Goal: Task Accomplishment & Management: Manage account settings

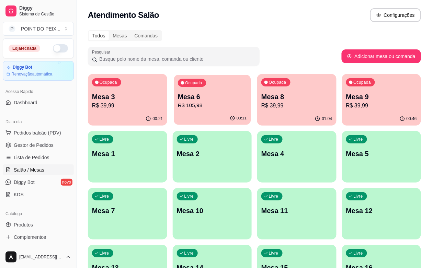
click at [178, 108] on p "R$ 105,98" at bounding box center [212, 106] width 69 height 8
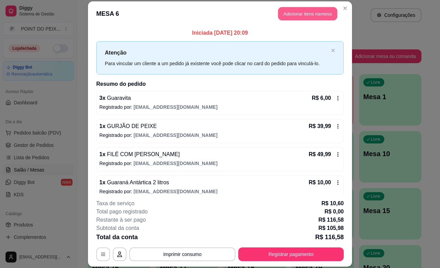
click at [297, 11] on button "Adicionar itens na mesa" at bounding box center [307, 13] width 59 height 13
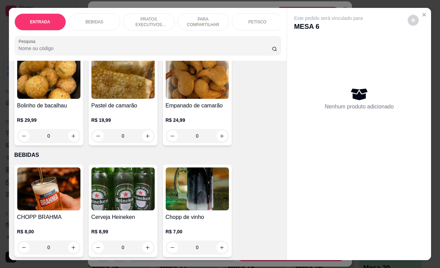
scroll to position [86, 0]
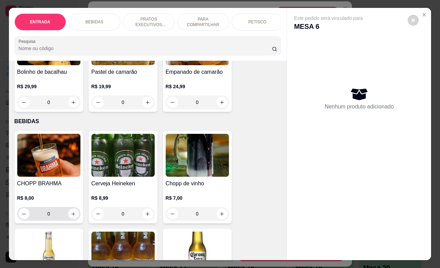
click at [71, 217] on icon "increase-product-quantity" at bounding box center [73, 214] width 5 height 5
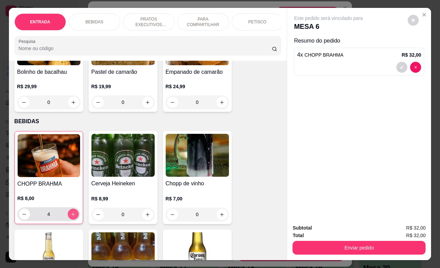
click at [70, 217] on icon "increase-product-quantity" at bounding box center [72, 214] width 5 height 5
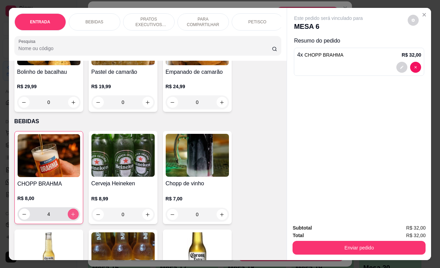
click at [70, 217] on icon "increase-product-quantity" at bounding box center [72, 214] width 5 height 5
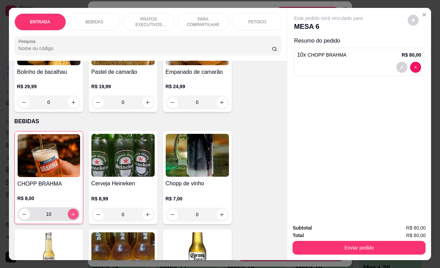
click at [70, 217] on icon "increase-product-quantity" at bounding box center [72, 214] width 5 height 5
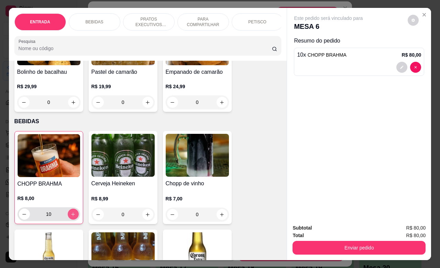
click at [70, 217] on icon "increase-product-quantity" at bounding box center [72, 214] width 5 height 5
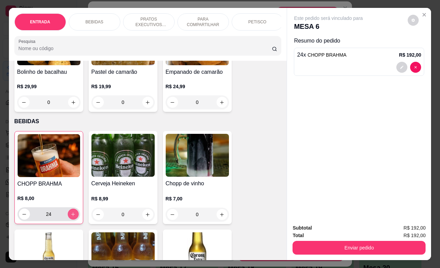
click at [70, 217] on icon "increase-product-quantity" at bounding box center [72, 214] width 5 height 5
type input "26"
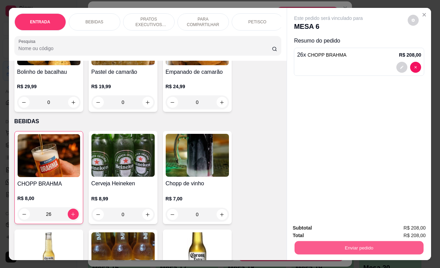
click at [341, 244] on button "Enviar pedido" at bounding box center [359, 247] width 129 height 13
click at [340, 229] on button "Não registrar e enviar pedido" at bounding box center [335, 227] width 69 height 13
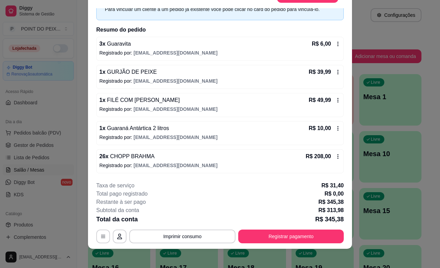
scroll to position [21, 0]
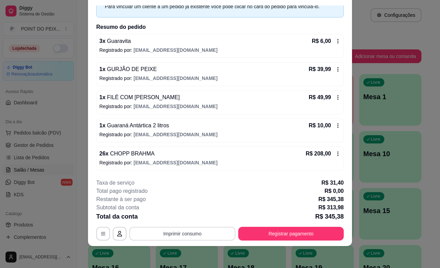
click at [199, 230] on button "Imprimir consumo" at bounding box center [182, 234] width 106 height 14
click at [184, 218] on button "IMPRESSORA" at bounding box center [181, 218] width 48 height 11
click at [284, 230] on button "Registrar pagamento" at bounding box center [291, 234] width 106 height 14
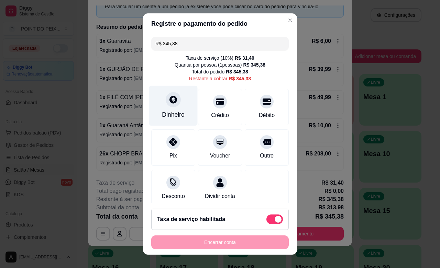
click at [172, 115] on div "Dinheiro" at bounding box center [173, 114] width 23 height 9
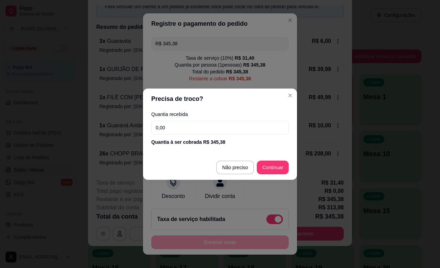
drag, startPoint x: 180, startPoint y: 128, endPoint x: 145, endPoint y: 132, distance: 35.9
click at [145, 132] on div "Quantia recebida 0,00 Quantia à ser cobrada R$ 345,38" at bounding box center [220, 128] width 154 height 39
type input "172,00"
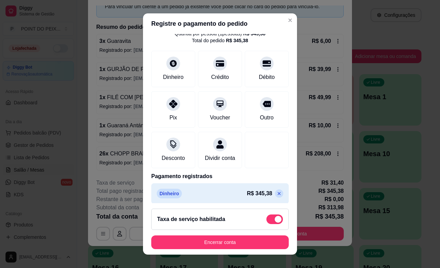
scroll to position [43, 0]
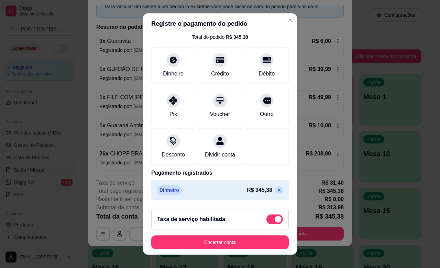
click at [276, 191] on icon at bounding box center [278, 190] width 5 height 5
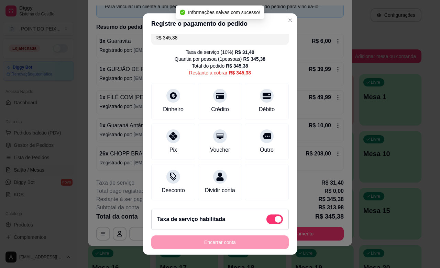
scroll to position [0, 0]
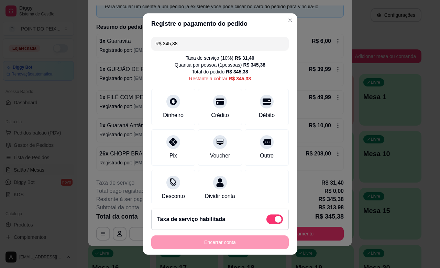
drag, startPoint x: 180, startPoint y: 44, endPoint x: 143, endPoint y: 45, distance: 36.8
click at [143, 45] on div "R$ 345,38 Taxa de serviço ( 10 %) R$ 31,40 Quantia por pessoa ( 1 pessoas) R$ 3…" at bounding box center [220, 118] width 154 height 169
click at [171, 111] on div "Dinheiro" at bounding box center [173, 114] width 23 height 9
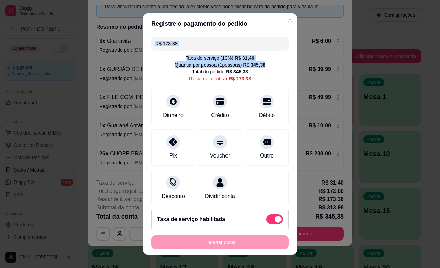
drag, startPoint x: 265, startPoint y: 20, endPoint x: 260, endPoint y: 58, distance: 39.1
click at [260, 58] on section "Registre o pagamento do pedido R$ 173,38 Taxa de serviço ( 10 %) R$ 31,40 Quant…" at bounding box center [220, 134] width 154 height 242
click at [254, 25] on header "Registre o pagamento do pedido" at bounding box center [220, 23] width 154 height 21
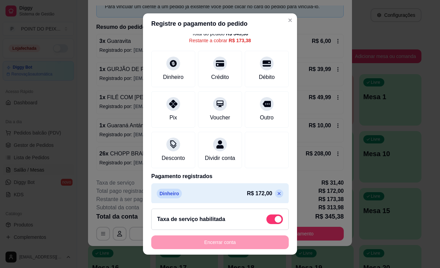
scroll to position [50, 0]
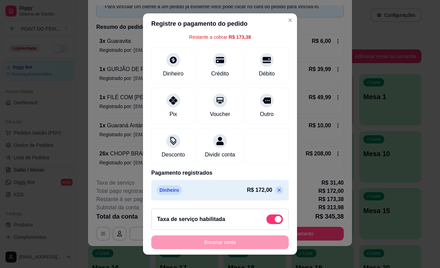
click at [276, 192] on icon at bounding box center [278, 190] width 5 height 5
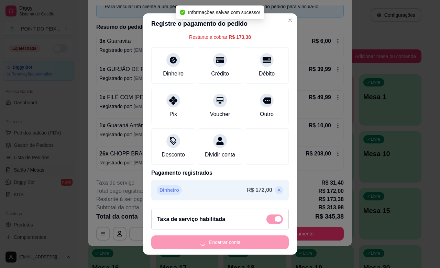
type input "R$ 345,38"
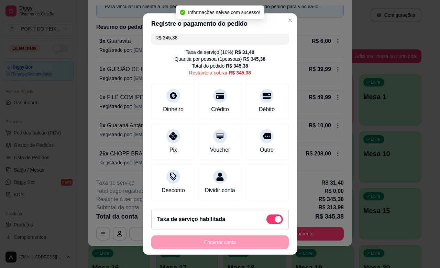
scroll to position [14, 0]
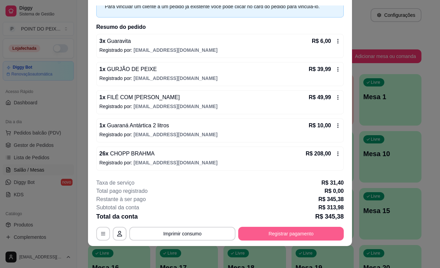
click at [323, 233] on button "Registrar pagamento" at bounding box center [291, 234] width 106 height 14
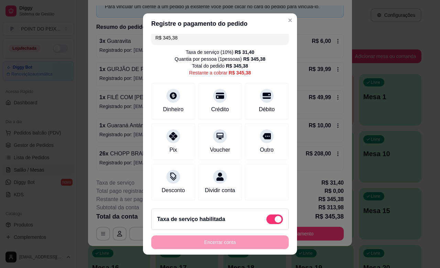
scroll to position [0, 0]
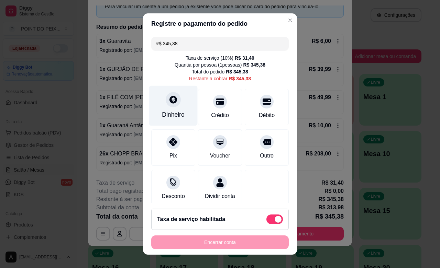
click at [166, 106] on div at bounding box center [173, 99] width 15 height 15
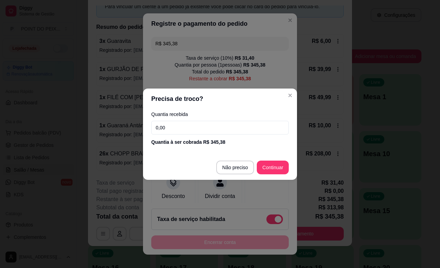
drag, startPoint x: 168, startPoint y: 126, endPoint x: 144, endPoint y: 131, distance: 24.5
click at [144, 131] on div "Quantia recebida 0,00 Quantia à ser cobrada R$ 345,38" at bounding box center [220, 128] width 154 height 39
type input "172,00"
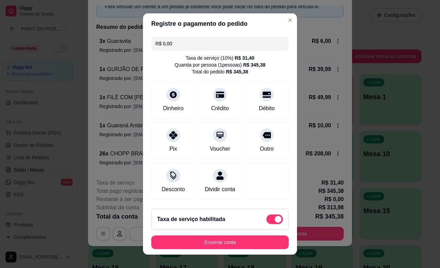
scroll to position [43, 0]
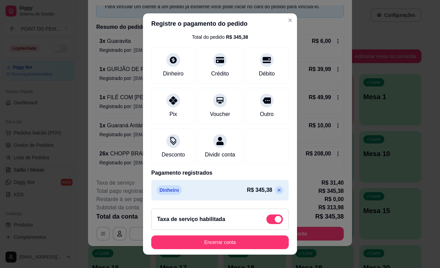
click at [276, 189] on icon at bounding box center [278, 190] width 5 height 5
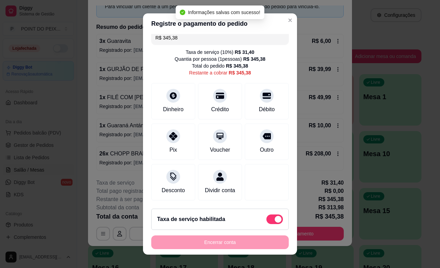
scroll to position [0, 0]
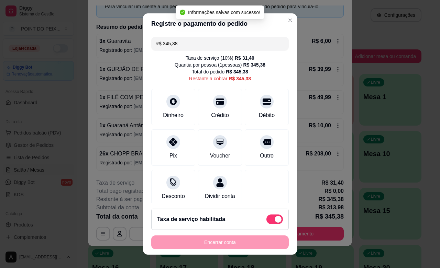
drag, startPoint x: 183, startPoint y: 46, endPoint x: 144, endPoint y: 47, distance: 39.5
click at [144, 47] on div "R$ 345,38 Taxa de serviço ( 10 %) R$ 31,40 Quantia por pessoa ( 1 pessoas) R$ 3…" at bounding box center [220, 118] width 154 height 169
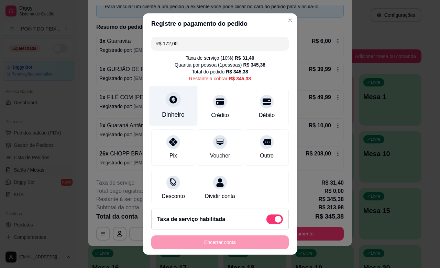
type input "R$ 172,00"
click at [168, 117] on div "Dinheiro" at bounding box center [173, 114] width 23 height 9
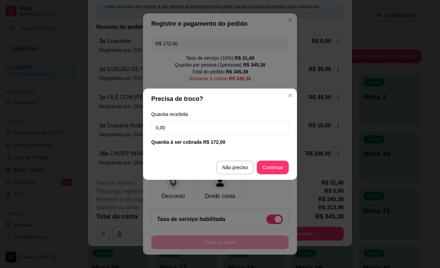
drag, startPoint x: 166, startPoint y: 131, endPoint x: 136, endPoint y: 132, distance: 29.9
click at [136, 132] on div "Precisa de troco? Quantia recebida 0,00 Quantia à ser cobrada R$ 172,00 Não pre…" at bounding box center [220, 134] width 440 height 268
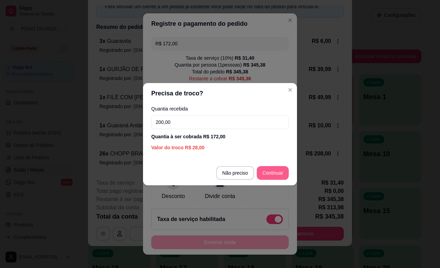
type input "200,00"
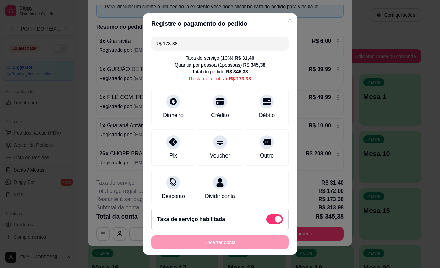
drag, startPoint x: 175, startPoint y: 43, endPoint x: 150, endPoint y: 45, distance: 24.5
click at [151, 45] on div "R$ 173,38" at bounding box center [219, 44] width 137 height 14
click at [170, 112] on div "Dinheiro" at bounding box center [173, 114] width 23 height 9
click at [258, 111] on div "Débito" at bounding box center [267, 114] width 18 height 9
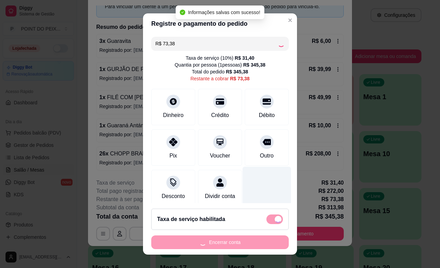
type input "R$ 0,00"
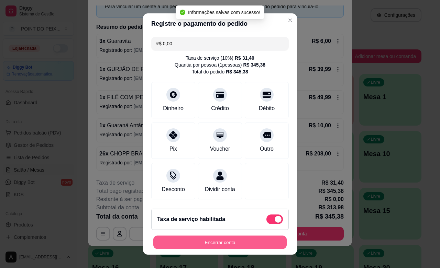
click at [229, 242] on button "Encerrar conta" at bounding box center [219, 242] width 133 height 13
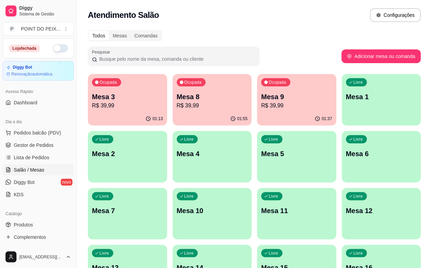
click at [128, 116] on div "01:13" at bounding box center [127, 118] width 79 height 13
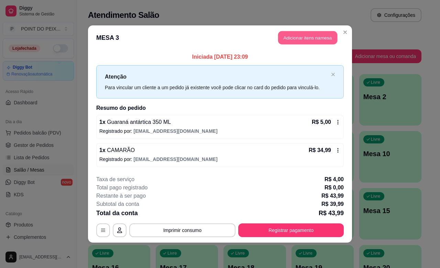
click at [298, 38] on button "Adicionar itens na mesa" at bounding box center [307, 37] width 59 height 13
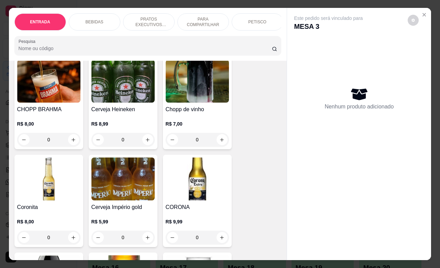
scroll to position [215, 0]
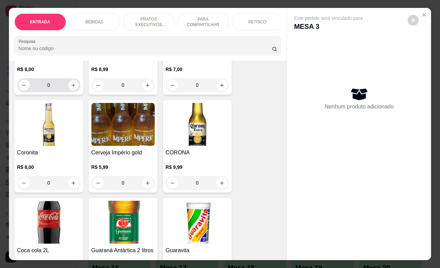
click at [69, 91] on button "increase-product-quantity" at bounding box center [73, 85] width 11 height 11
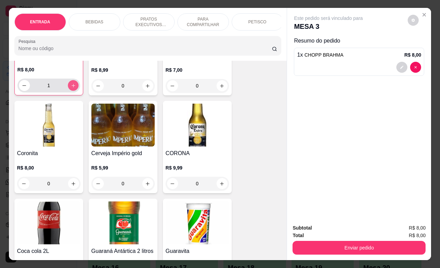
click at [69, 91] on button "increase-product-quantity" at bounding box center [73, 85] width 11 height 11
type input "3"
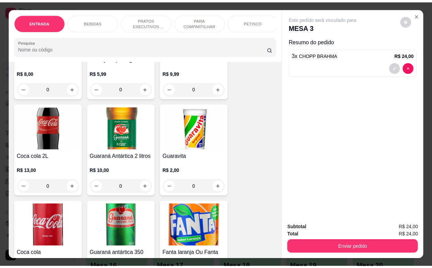
scroll to position [387, 0]
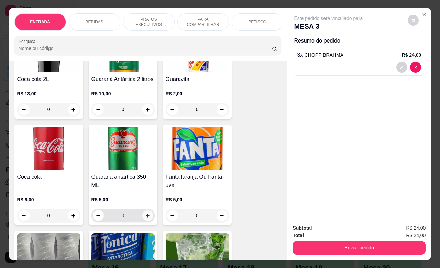
click at [145, 219] on icon "increase-product-quantity" at bounding box center [147, 215] width 5 height 5
type input "1"
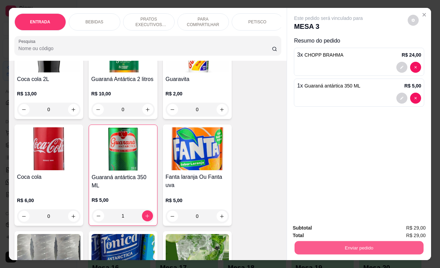
click at [336, 241] on button "Enviar pedido" at bounding box center [359, 247] width 129 height 13
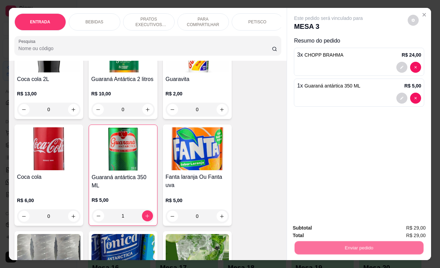
click at [318, 225] on button "Não registrar e enviar pedido" at bounding box center [335, 227] width 71 height 13
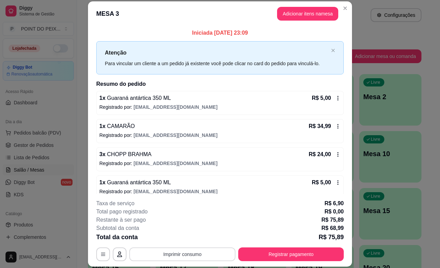
click at [187, 255] on button "Imprimir consumo" at bounding box center [182, 255] width 106 height 14
click at [183, 238] on button "IMPRESSORA" at bounding box center [181, 238] width 50 height 11
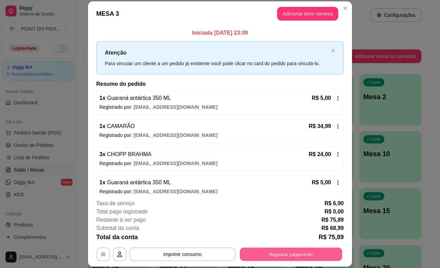
click at [291, 251] on button "Registrar pagamento" at bounding box center [291, 254] width 102 height 13
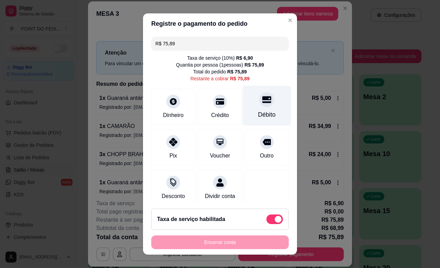
click at [262, 103] on icon at bounding box center [266, 99] width 9 height 9
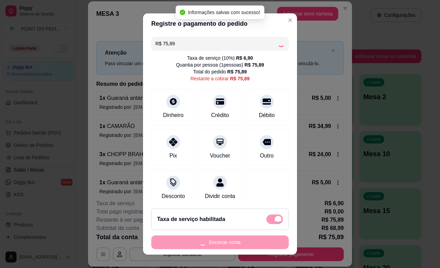
type input "R$ 0,00"
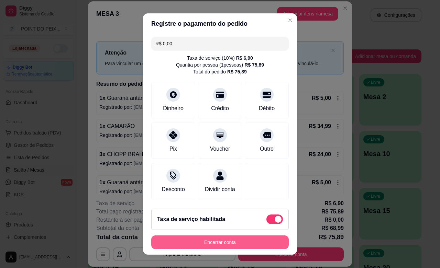
click at [251, 241] on button "Encerrar conta" at bounding box center [219, 243] width 137 height 14
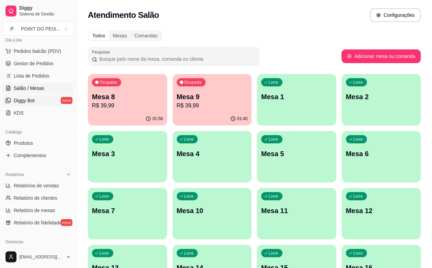
scroll to position [86, 0]
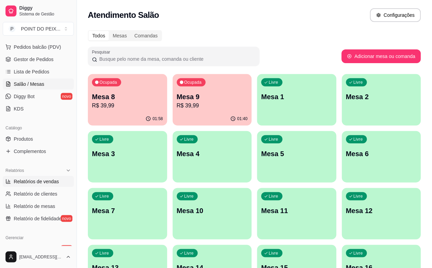
click at [47, 184] on span "Relatórios de vendas" at bounding box center [36, 181] width 45 height 7
select select "ALL"
select select "0"
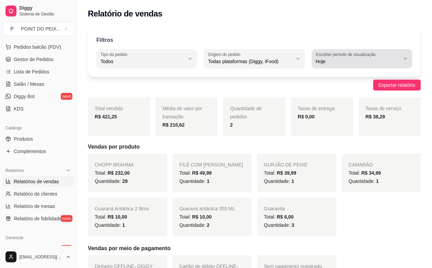
click at [405, 61] on icon "button" at bounding box center [405, 58] width 5 height 5
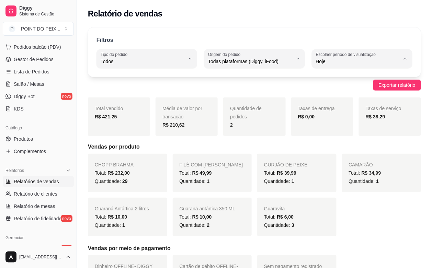
click at [348, 94] on li "Ontem" at bounding box center [362, 89] width 91 height 11
type input "1"
select select "1"
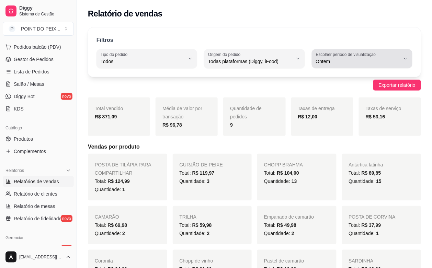
click at [406, 62] on button "Escolher período de visualização Ontem" at bounding box center [362, 58] width 101 height 19
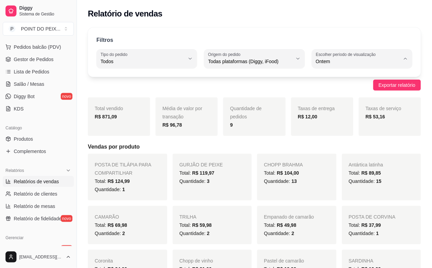
click at [351, 78] on span "Hoje" at bounding box center [359, 78] width 80 height 7
type input "0"
select select "0"
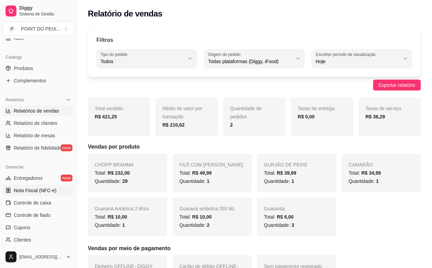
scroll to position [172, 0]
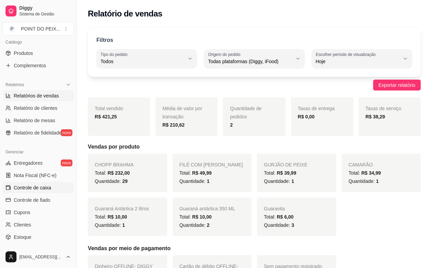
click at [40, 189] on span "Controle de caixa" at bounding box center [32, 188] width 37 height 7
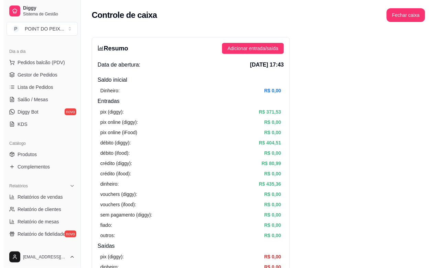
scroll to position [43, 0]
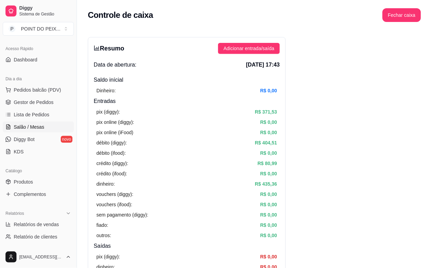
click at [30, 127] on span "Salão / Mesas" at bounding box center [29, 127] width 31 height 7
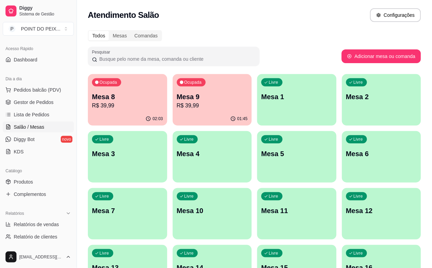
click at [184, 97] on p "Mesa 9" at bounding box center [212, 97] width 71 height 10
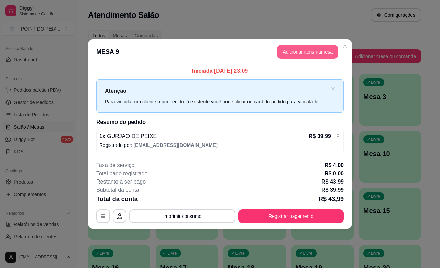
click at [304, 51] on button "Adicionar itens na mesa" at bounding box center [307, 52] width 61 height 14
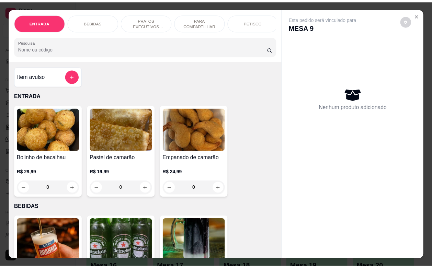
scroll to position [86, 0]
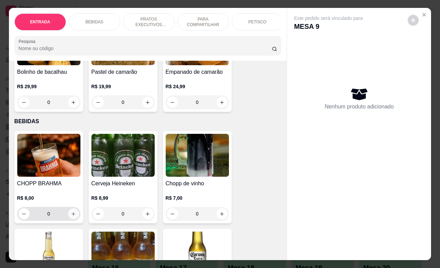
click at [71, 217] on icon "increase-product-quantity" at bounding box center [73, 214] width 5 height 5
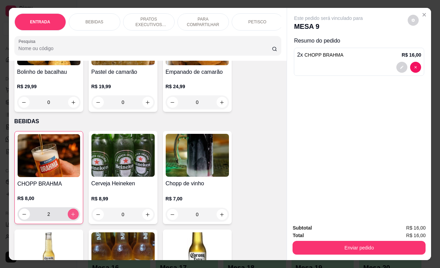
click at [70, 217] on icon "increase-product-quantity" at bounding box center [72, 214] width 5 height 5
type input "6"
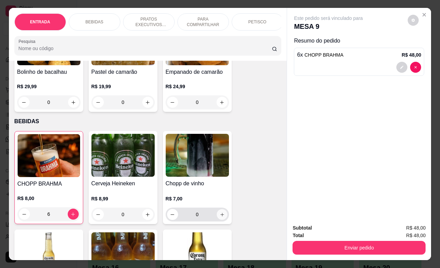
click at [219, 217] on icon "increase-product-quantity" at bounding box center [221, 214] width 5 height 5
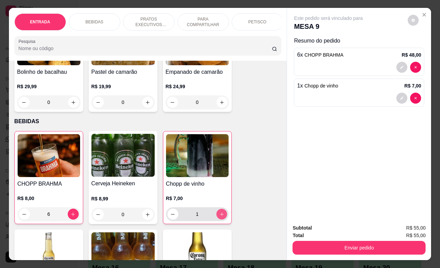
click at [219, 217] on icon "increase-product-quantity" at bounding box center [221, 214] width 5 height 5
type input "2"
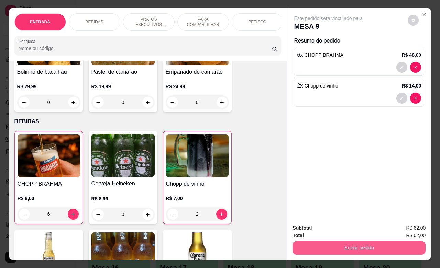
click at [324, 243] on button "Enviar pedido" at bounding box center [358, 248] width 133 height 14
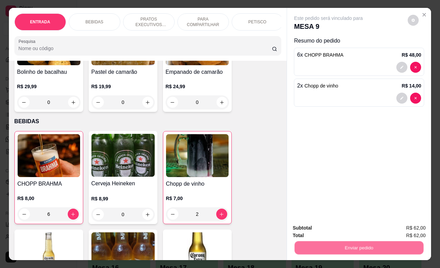
click at [333, 225] on button "Não registrar e enviar pedido" at bounding box center [335, 227] width 69 height 13
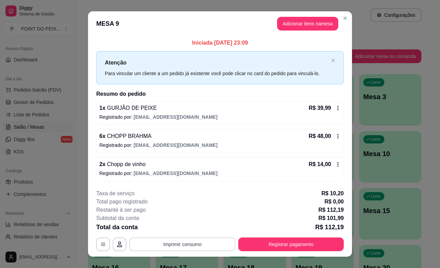
click at [202, 244] on button "Imprimir consumo" at bounding box center [182, 245] width 106 height 14
click at [179, 230] on button "IMPRESSORA" at bounding box center [181, 229] width 50 height 11
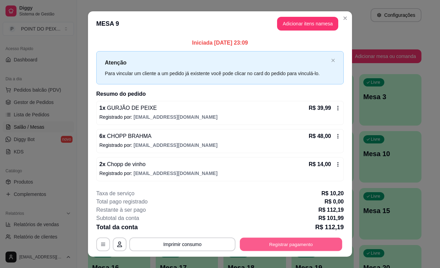
click at [281, 247] on button "Registrar pagamento" at bounding box center [291, 244] width 102 height 13
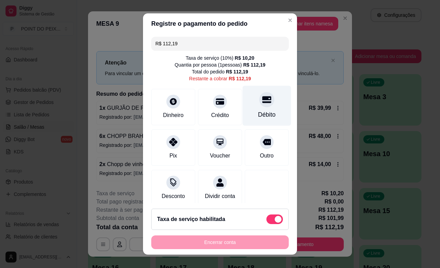
click at [258, 117] on div "Débito" at bounding box center [267, 114] width 18 height 9
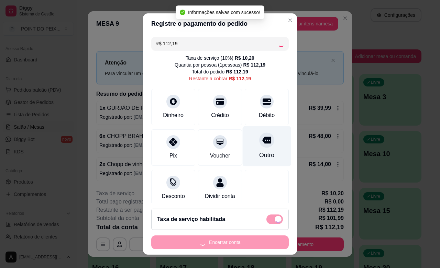
type input "R$ 0,00"
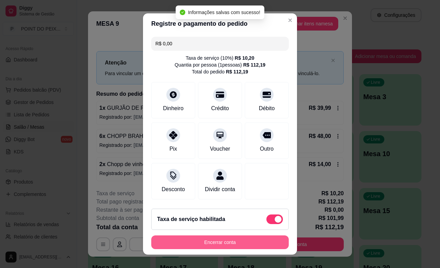
click at [251, 243] on button "Encerrar conta" at bounding box center [219, 243] width 137 height 14
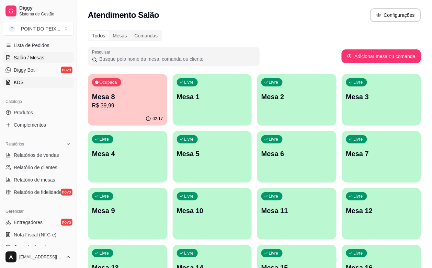
scroll to position [129, 0]
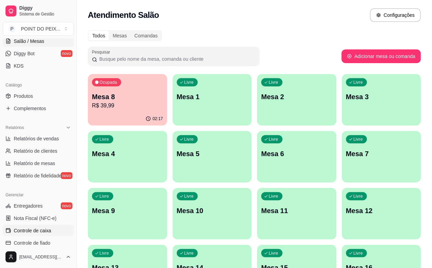
click at [38, 231] on span "Controle de caixa" at bounding box center [32, 230] width 37 height 7
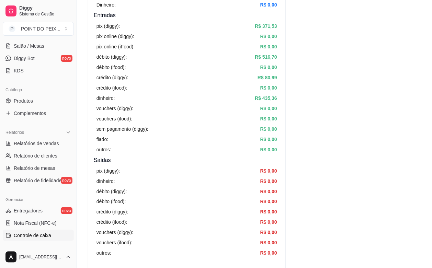
scroll to position [129, 0]
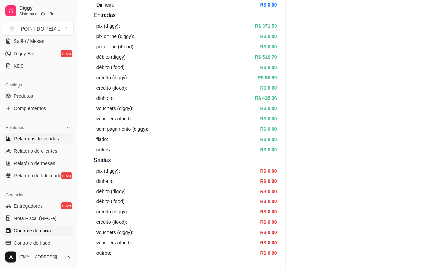
click at [42, 138] on span "Relatórios de vendas" at bounding box center [36, 138] width 45 height 7
select select "ALL"
select select "0"
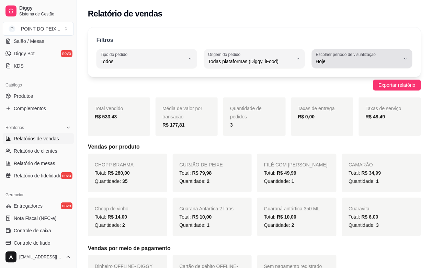
click at [405, 60] on icon "button" at bounding box center [405, 58] width 5 height 5
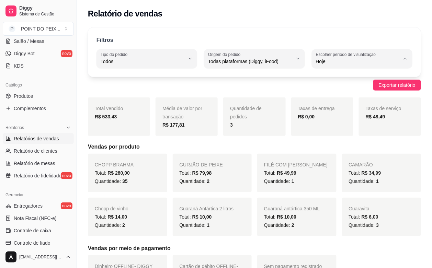
click at [332, 137] on span "45 dias" at bounding box center [359, 134] width 80 height 7
type input "45"
select select "45"
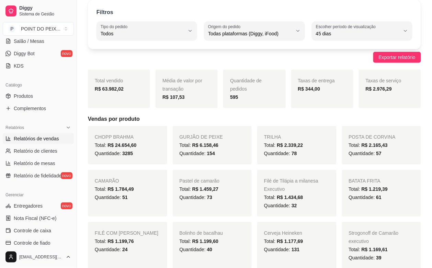
scroll to position [43, 0]
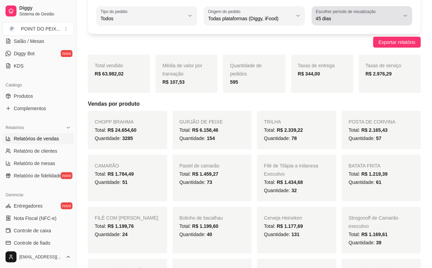
click at [407, 15] on icon "button" at bounding box center [405, 15] width 3 height 1
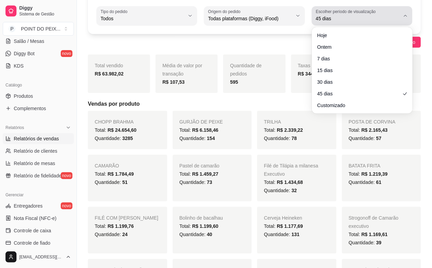
click at [408, 15] on icon "button" at bounding box center [405, 15] width 5 height 5
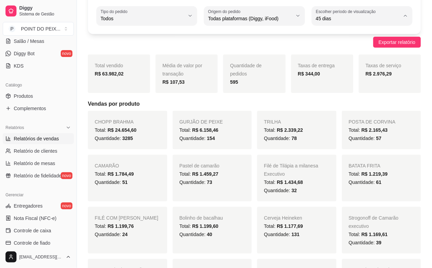
click at [326, 92] on span "45 dias" at bounding box center [359, 91] width 80 height 7
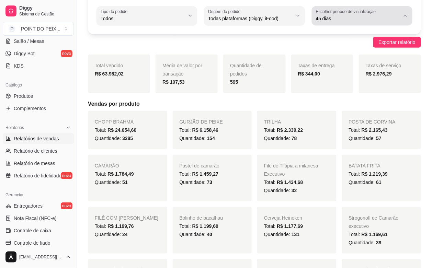
click at [406, 14] on icon "button" at bounding box center [405, 15] width 5 height 5
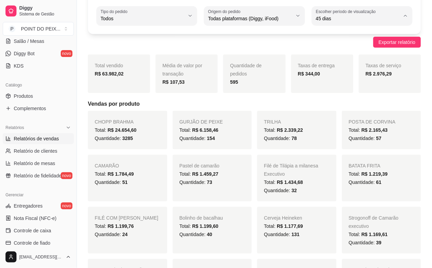
click at [419, 17] on div "Filtros ALL Tipo do pedido Todos Entrega Retirada Mesa Consumo local Tipo do pe…" at bounding box center [254, 9] width 333 height 49
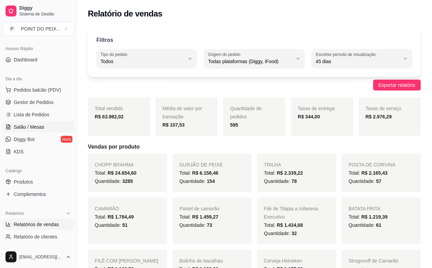
click at [37, 130] on span "Salão / Mesas" at bounding box center [29, 127] width 31 height 7
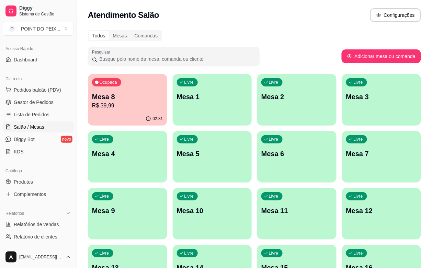
click at [130, 114] on div "02:31" at bounding box center [127, 118] width 79 height 13
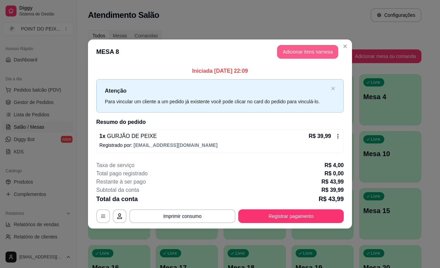
click at [296, 52] on button "Adicionar itens na mesa" at bounding box center [307, 52] width 61 height 14
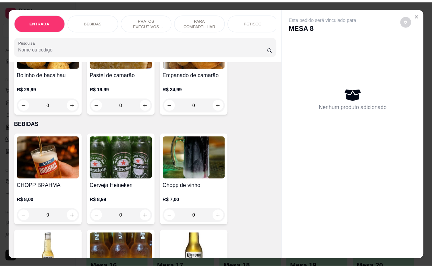
scroll to position [86, 0]
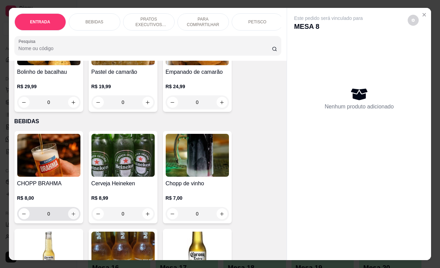
click at [71, 217] on icon "increase-product-quantity" at bounding box center [73, 214] width 5 height 5
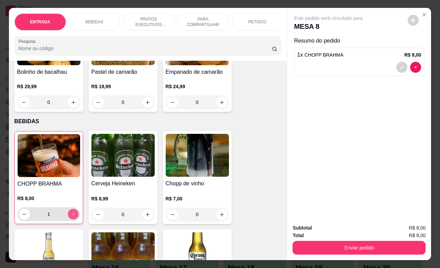
click at [70, 217] on icon "increase-product-quantity" at bounding box center [72, 214] width 5 height 5
type input "4"
click at [220, 218] on icon "increase-product-quantity" at bounding box center [221, 214] width 5 height 5
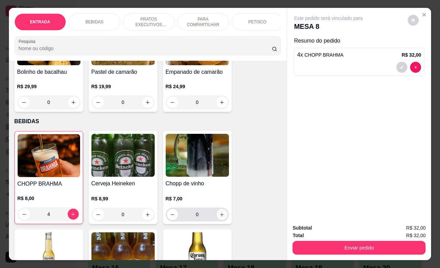
type input "1"
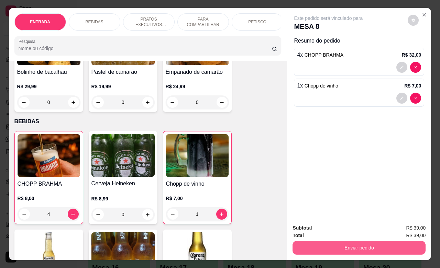
click at [331, 243] on button "Enviar pedido" at bounding box center [358, 248] width 133 height 14
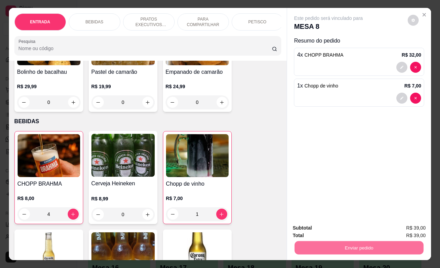
click at [316, 227] on button "Não registrar e enviar pedido" at bounding box center [335, 227] width 71 height 13
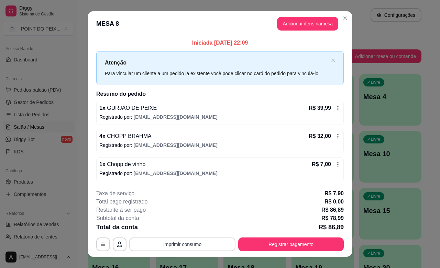
click at [195, 245] on button "Imprimir consumo" at bounding box center [182, 245] width 106 height 14
click at [182, 230] on button "IMPRESSORA" at bounding box center [181, 229] width 50 height 11
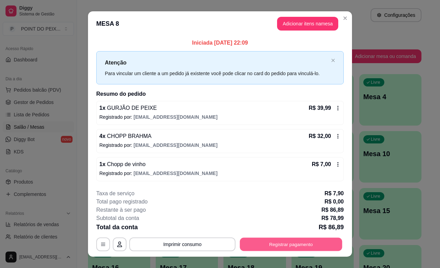
click at [285, 241] on button "Registrar pagamento" at bounding box center [291, 244] width 102 height 13
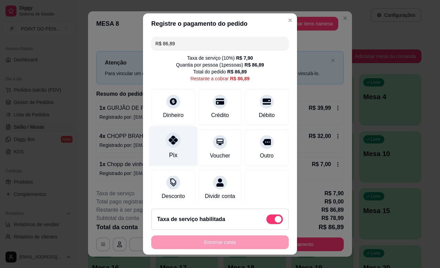
click at [169, 152] on div "Pix" at bounding box center [173, 155] width 8 height 9
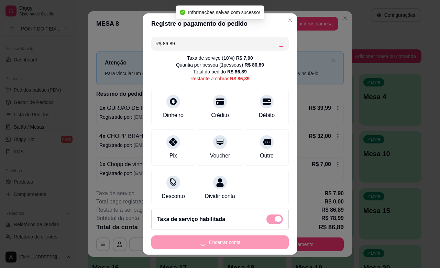
type input "R$ 0,00"
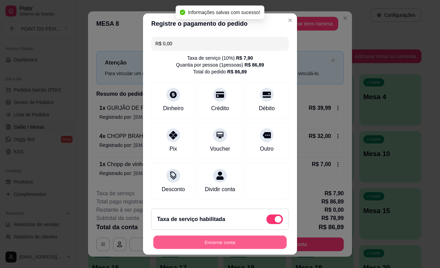
click at [224, 241] on button "Encerrar conta" at bounding box center [219, 242] width 133 height 13
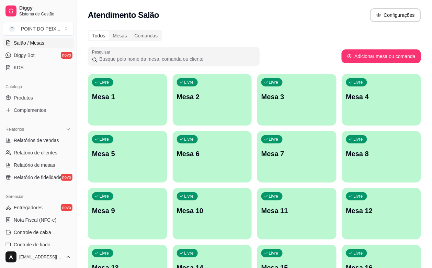
scroll to position [129, 0]
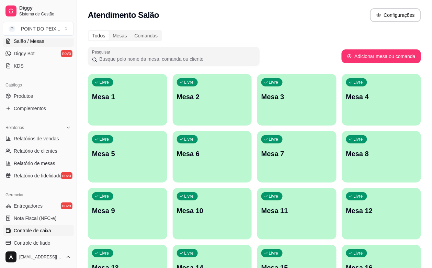
click at [37, 231] on span "Controle de caixa" at bounding box center [32, 230] width 37 height 7
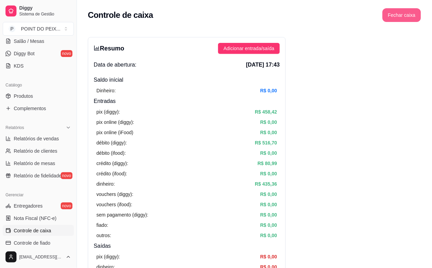
click at [401, 19] on button "Fechar caixa" at bounding box center [402, 15] width 38 height 14
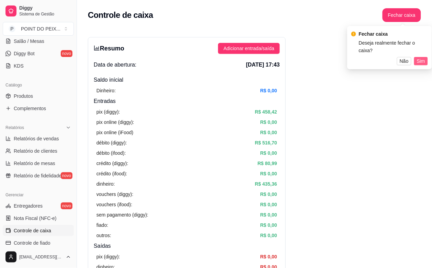
click at [423, 57] on span "Sim" at bounding box center [421, 61] width 8 height 8
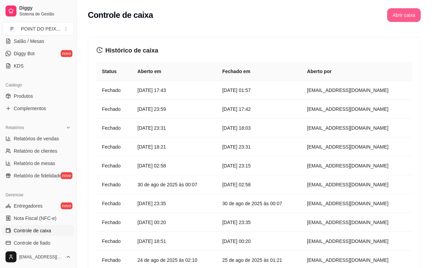
click at [406, 18] on button "Abrir caixa" at bounding box center [405, 15] width 34 height 14
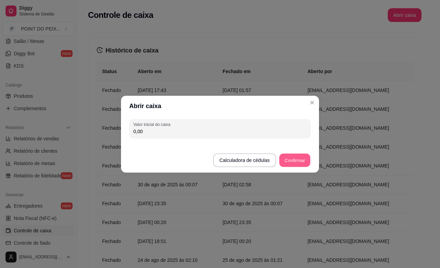
click at [294, 160] on button "Confirmar" at bounding box center [294, 160] width 31 height 13
